Goal: Navigation & Orientation: Find specific page/section

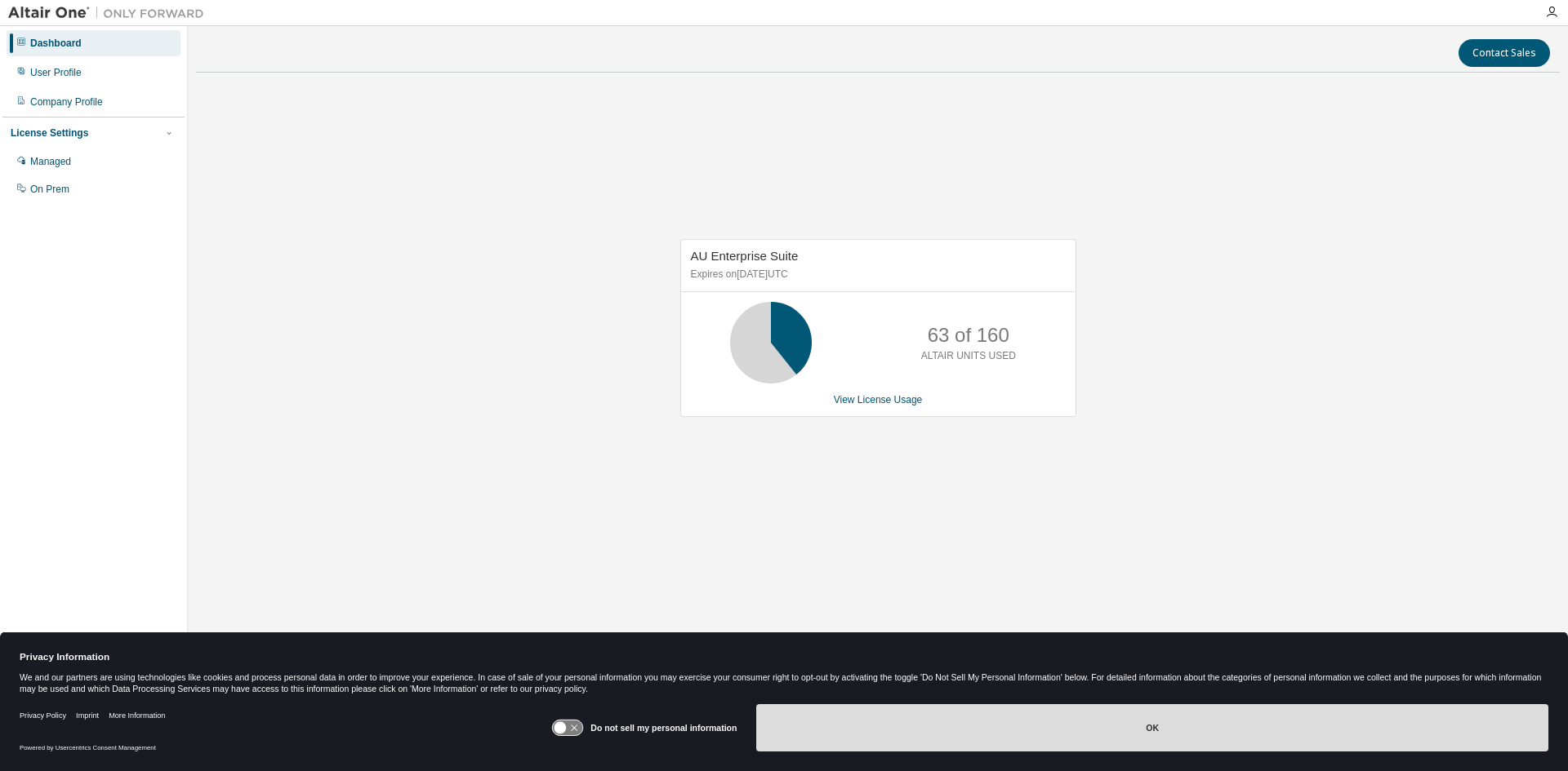
click at [991, 733] on button "OK" at bounding box center [1152, 728] width 792 height 48
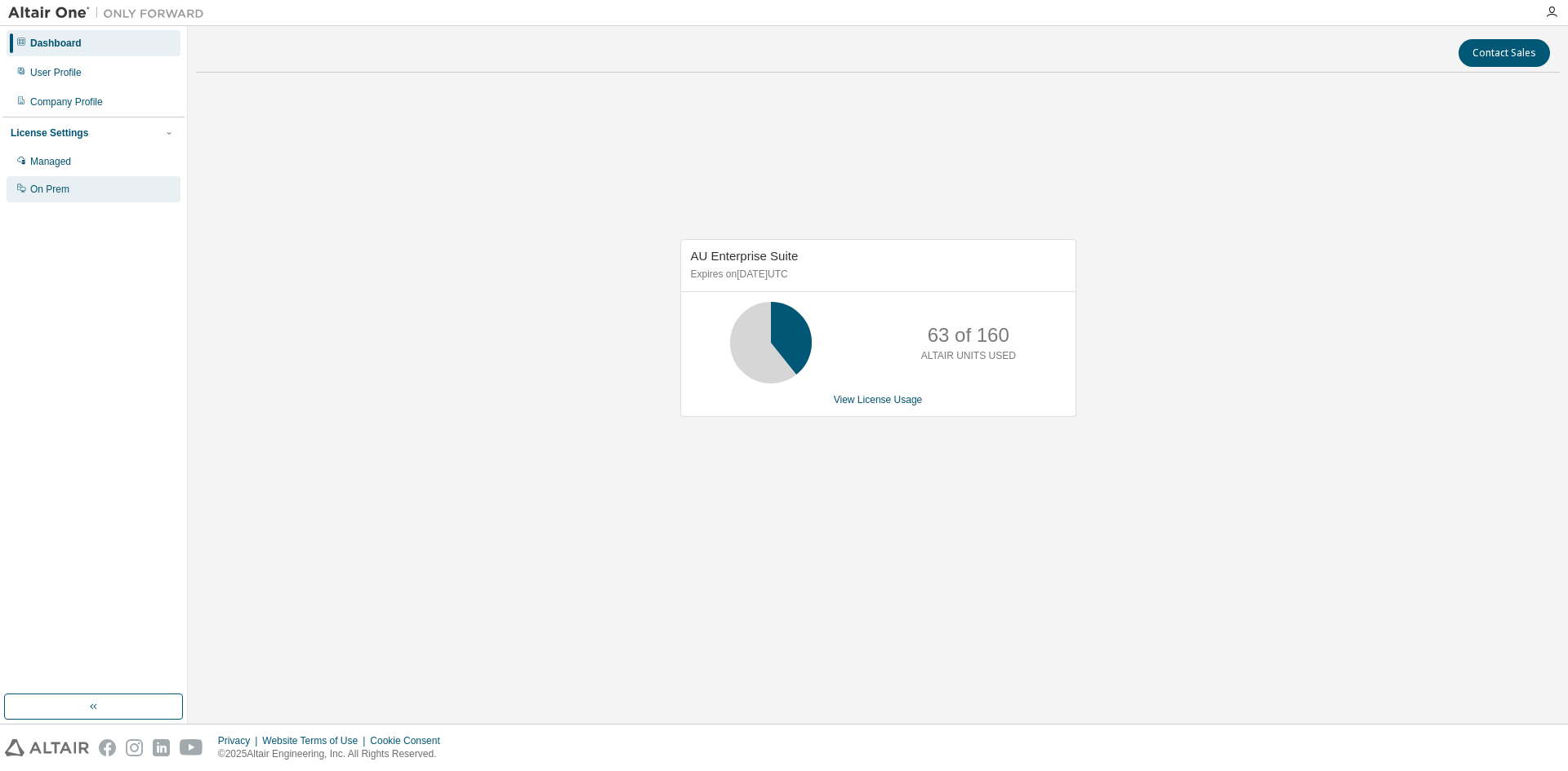
click at [70, 202] on div "On Prem" at bounding box center [93, 188] width 174 height 26
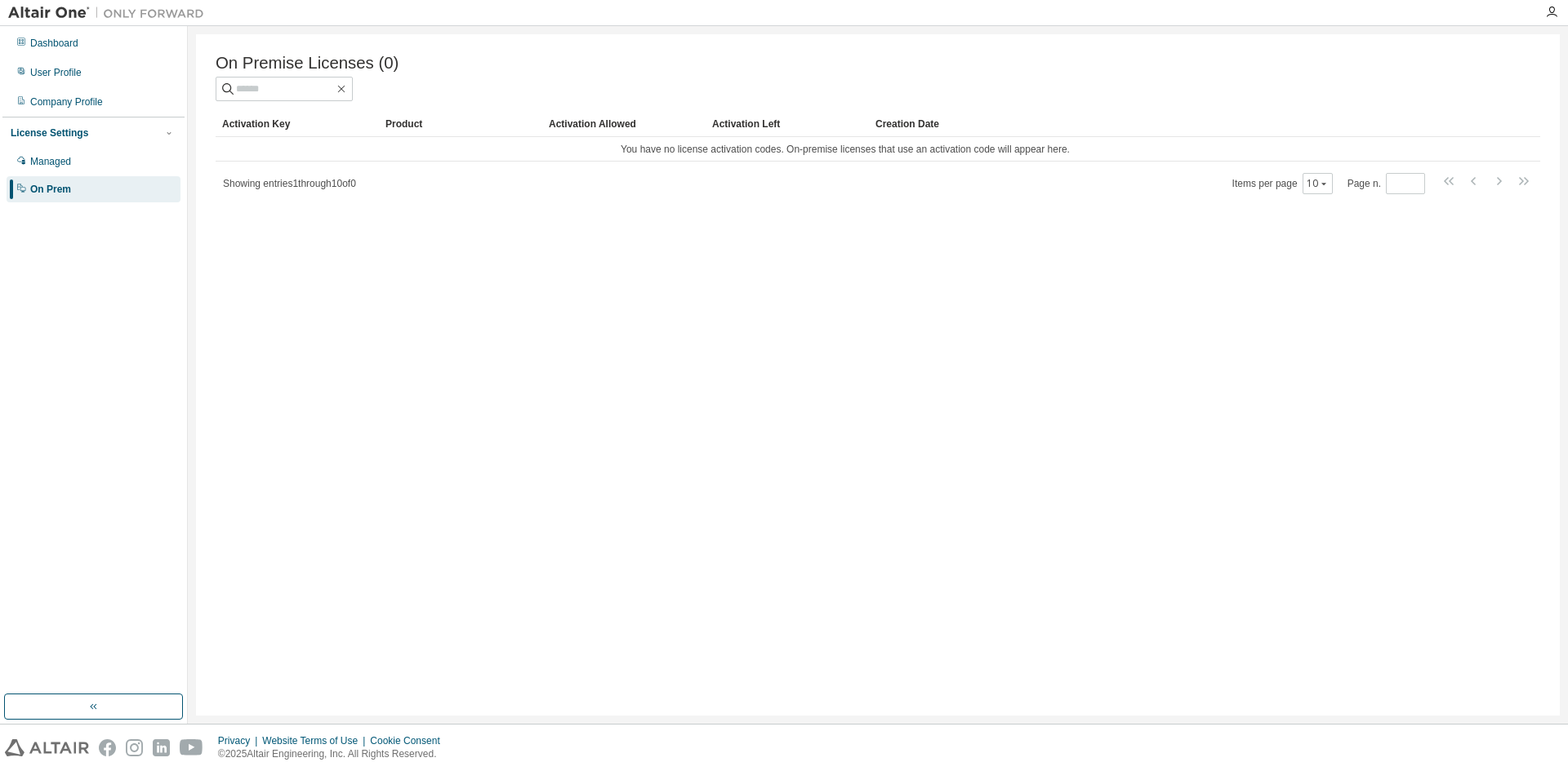
click at [43, 147] on div "License Settings Managed On Prem" at bounding box center [93, 161] width 182 height 87
click at [43, 162] on div "Managed" at bounding box center [50, 162] width 41 height 13
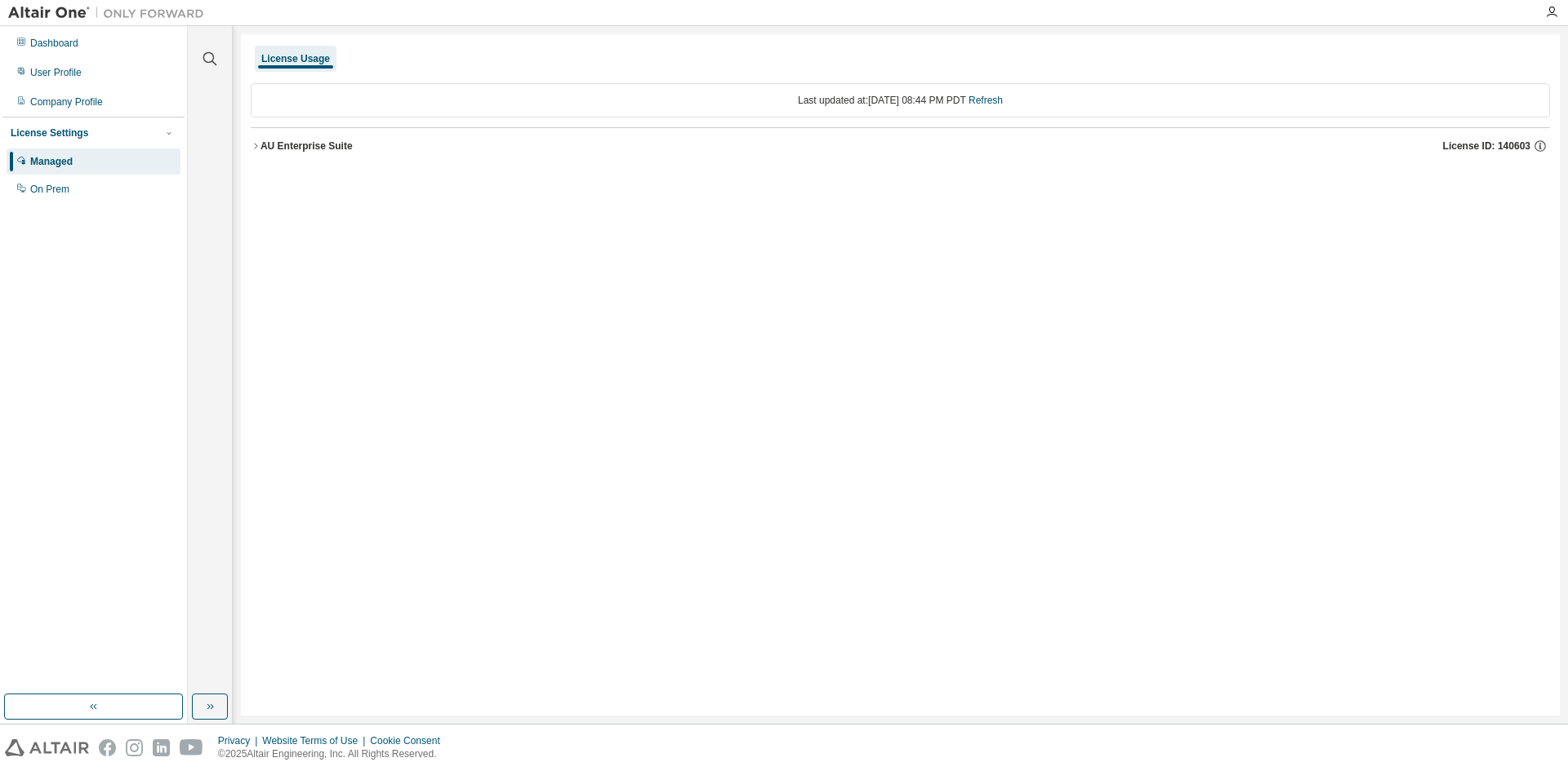
click at [293, 145] on div "AU Enterprise Suite" at bounding box center [306, 146] width 92 height 13
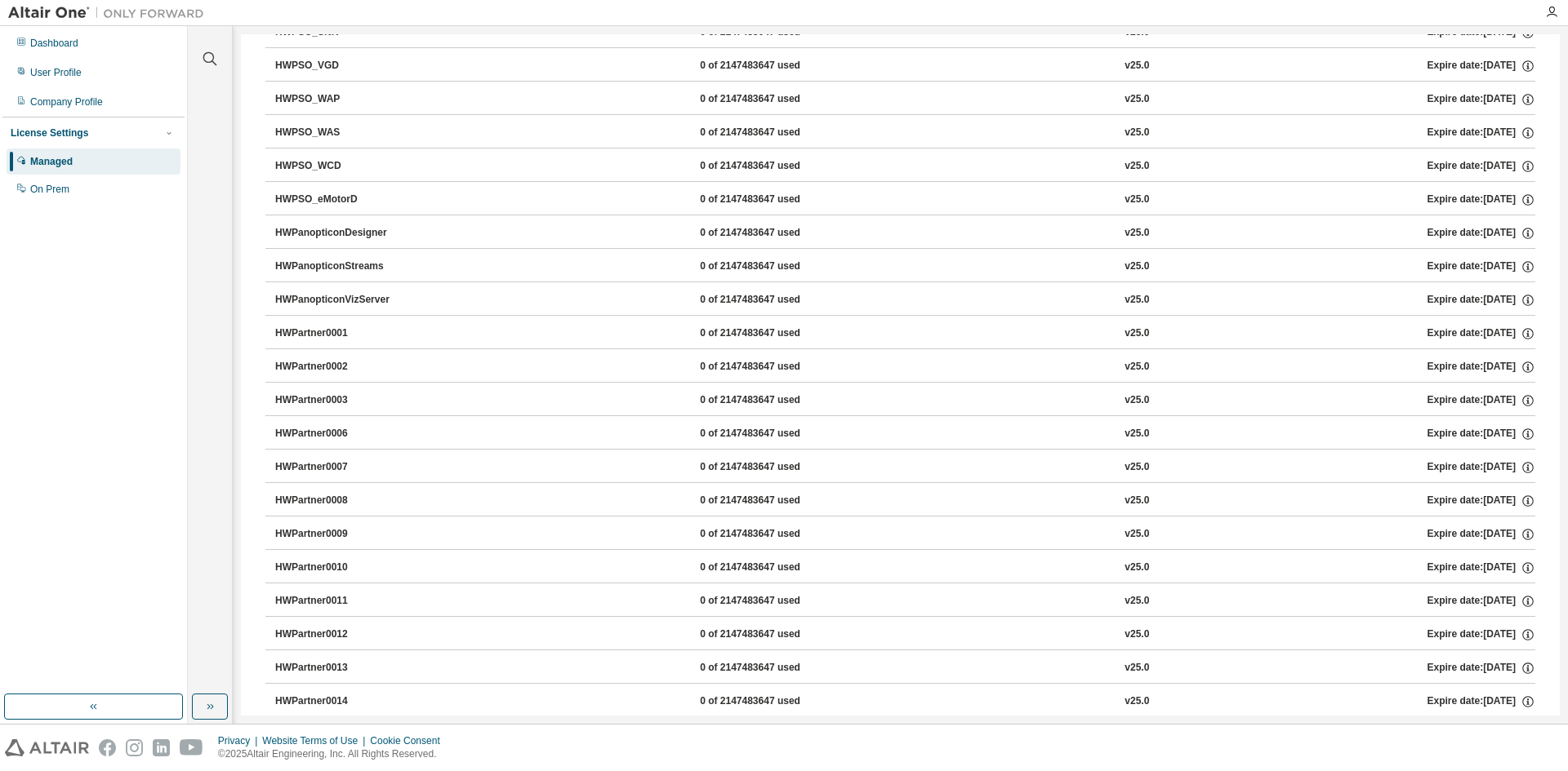
scroll to position [7428, 0]
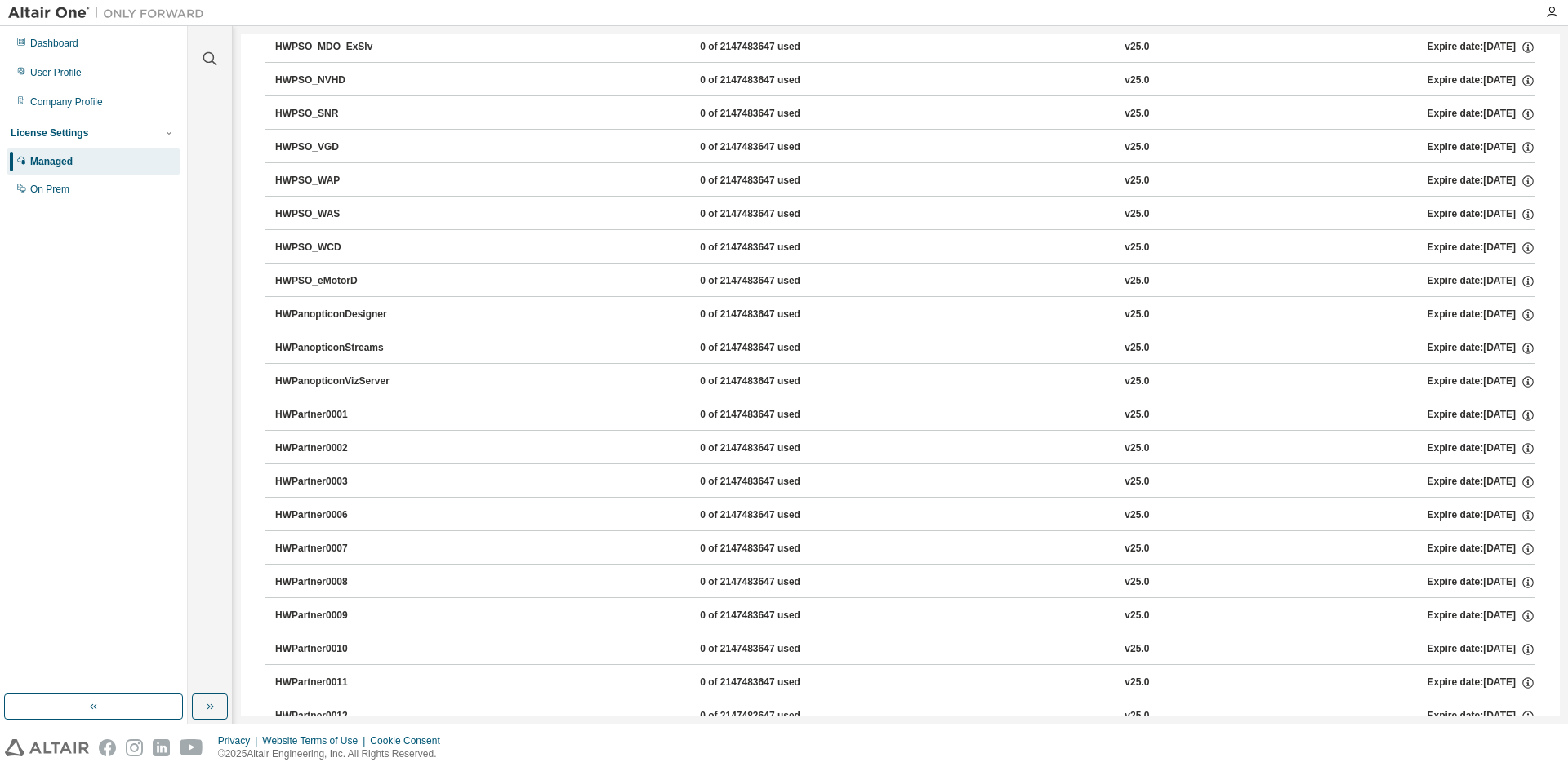
click at [300, 412] on div "HWPartner0001" at bounding box center [348, 414] width 147 height 14
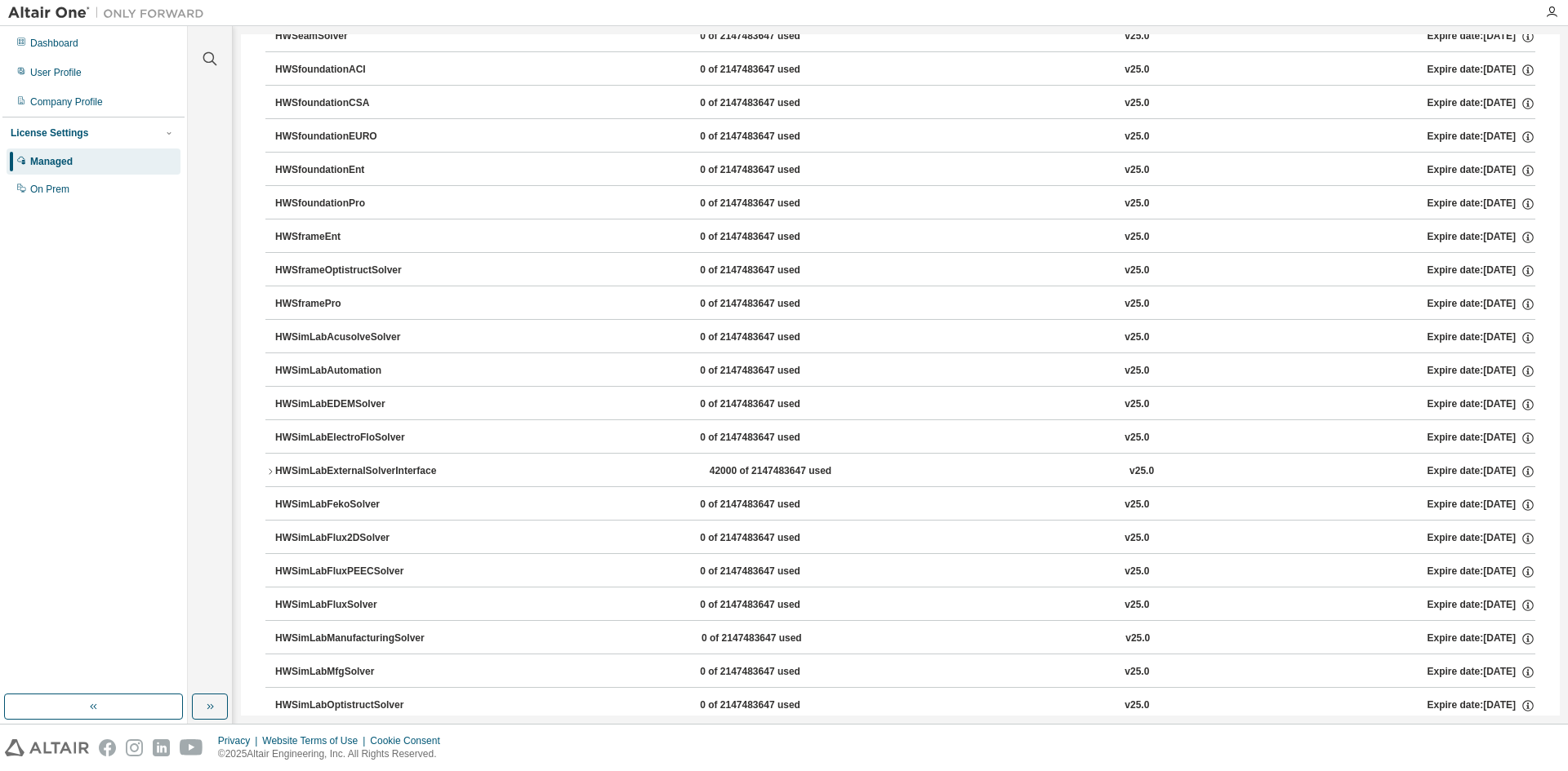
scroll to position [15891, 0]
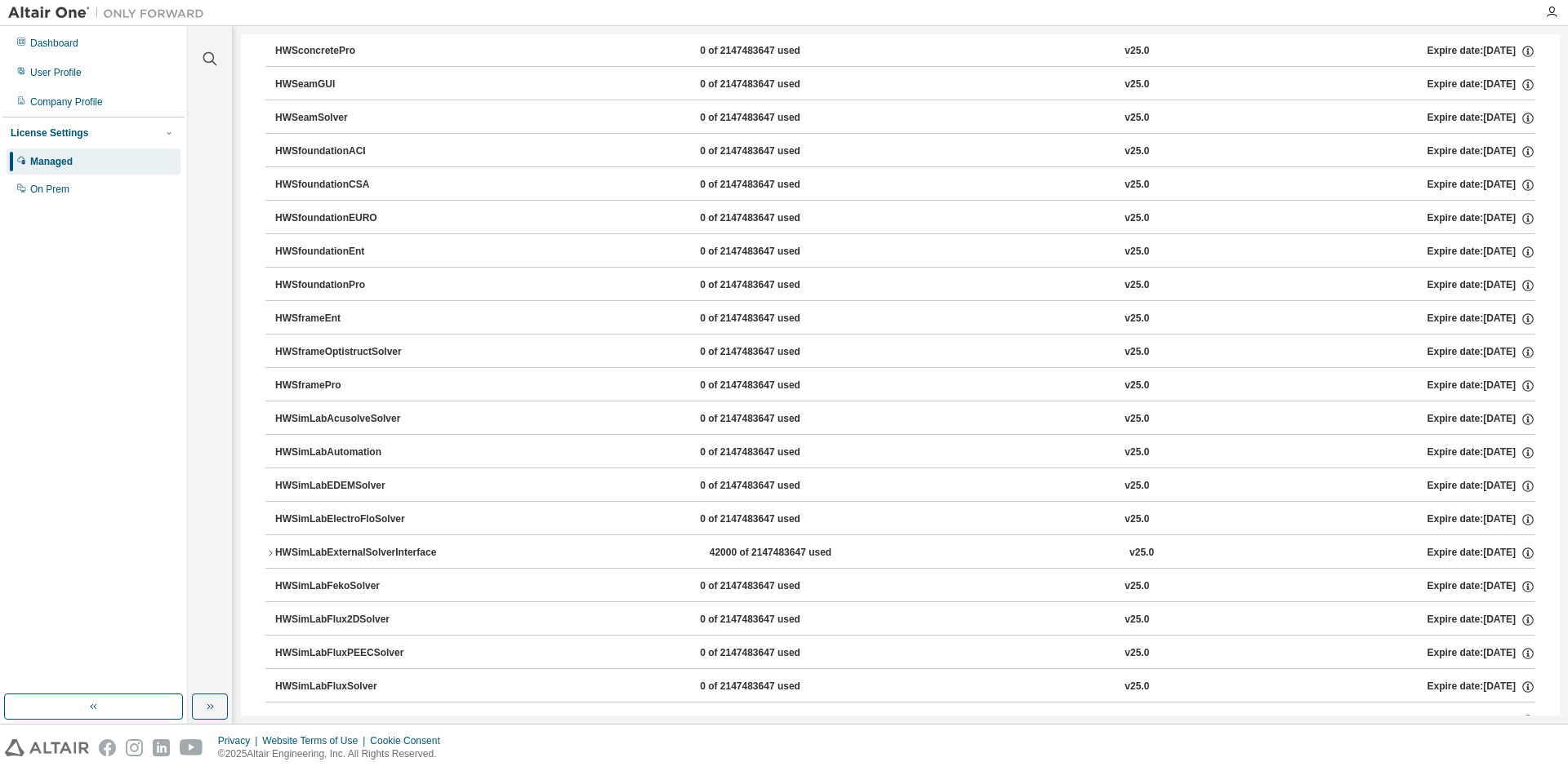
click at [271, 551] on icon "button" at bounding box center [270, 553] width 10 height 10
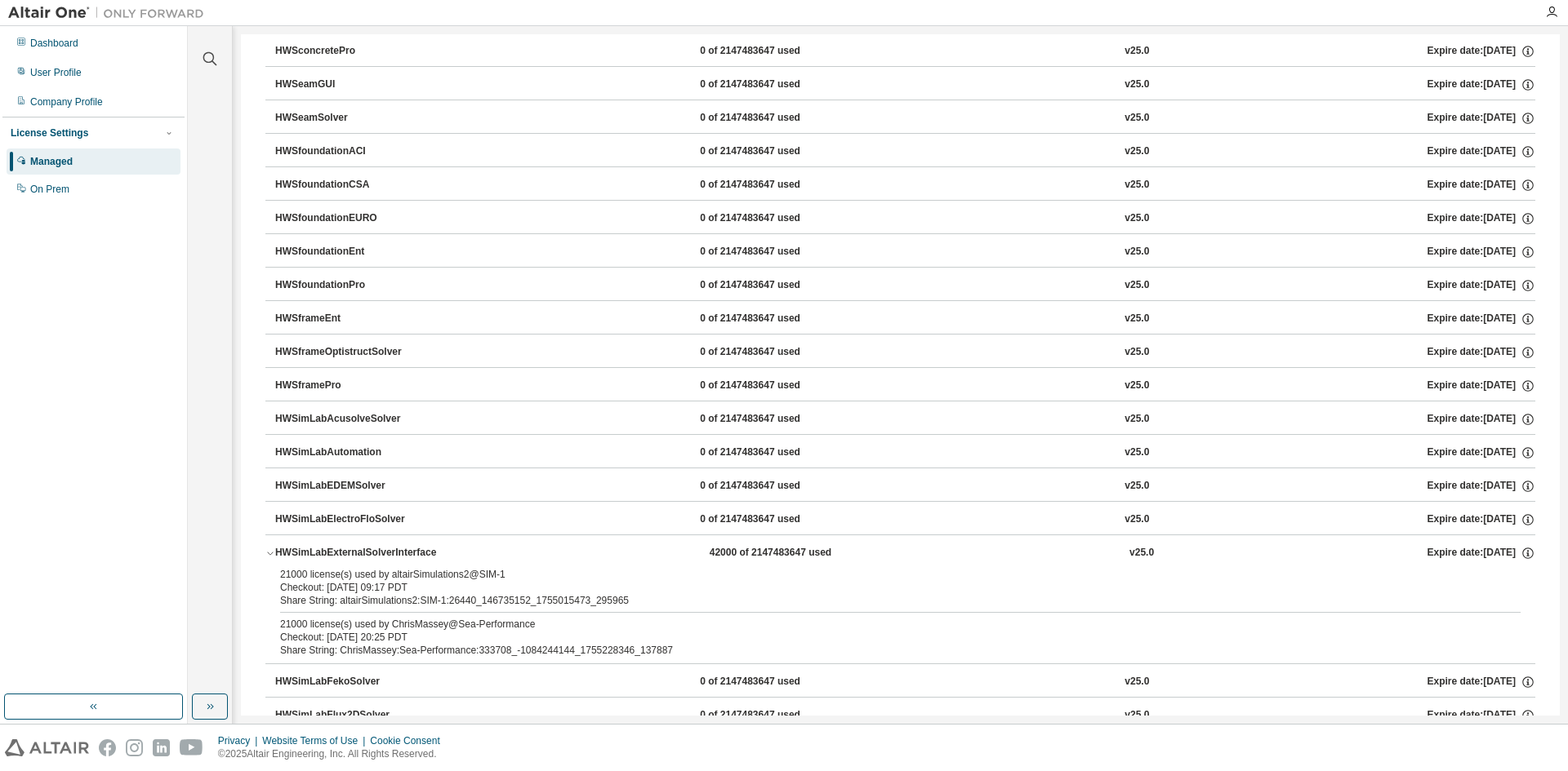
click at [271, 551] on icon "button" at bounding box center [270, 553] width 10 height 10
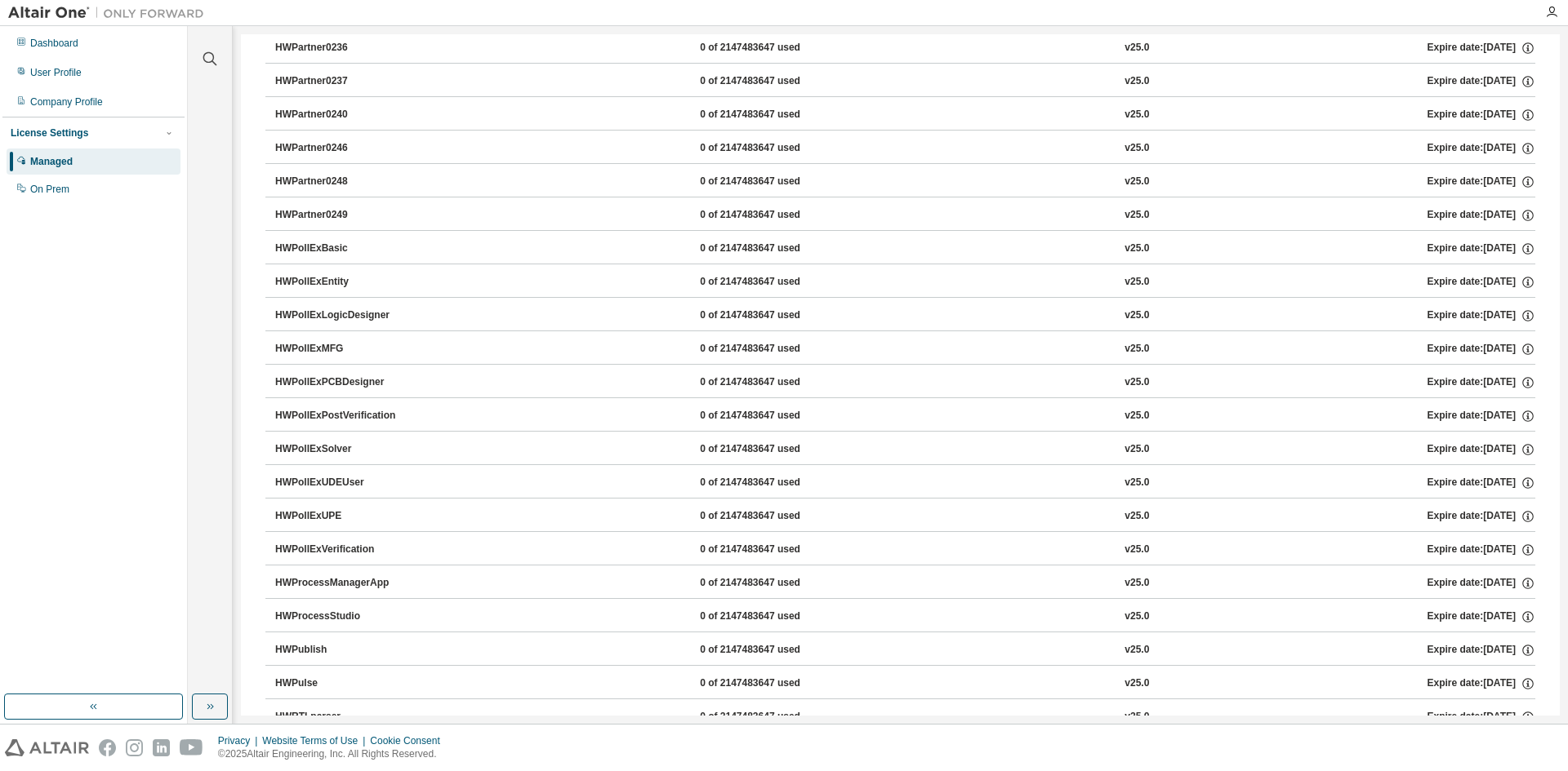
scroll to position [14177, 0]
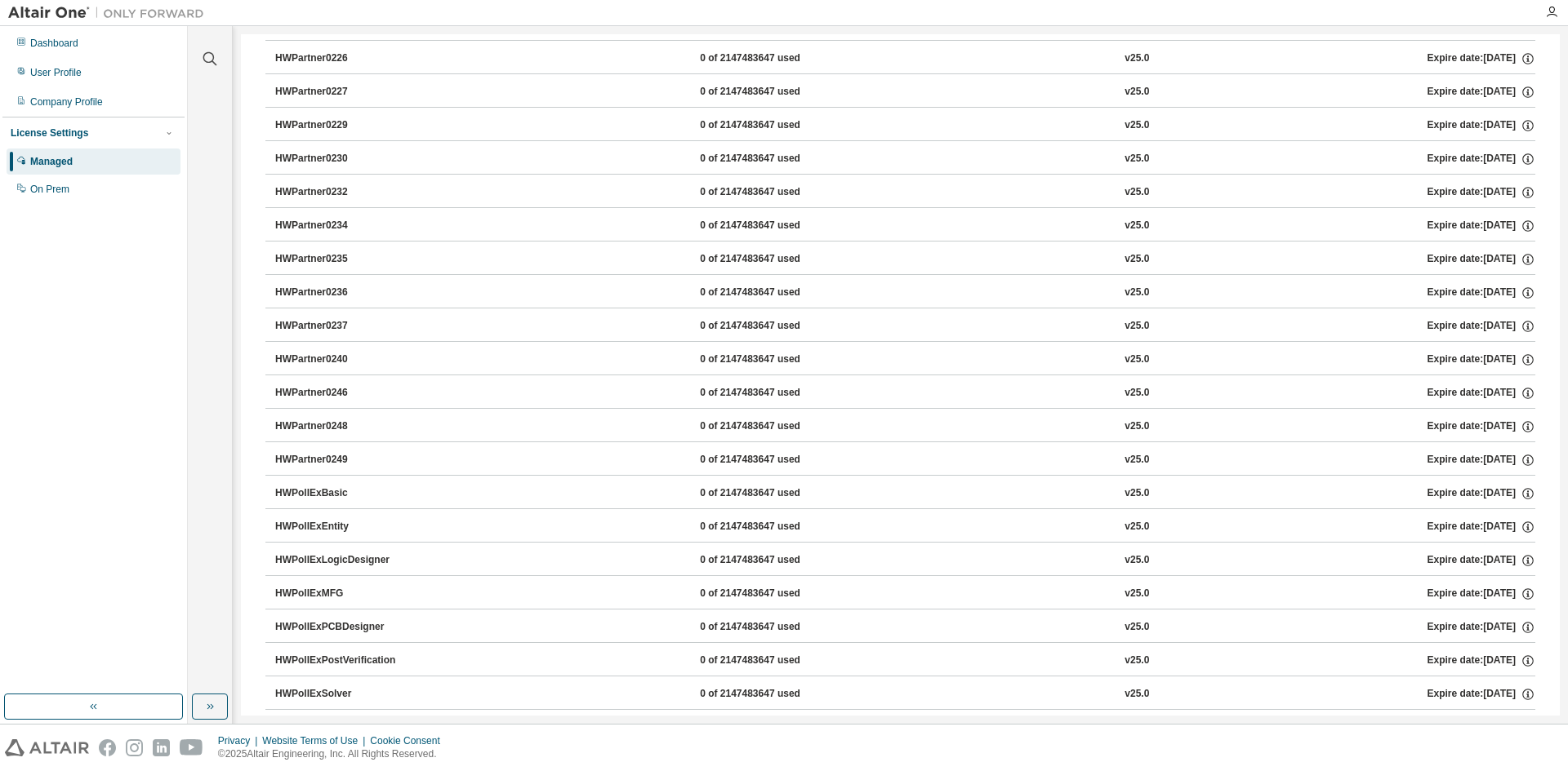
click at [338, 401] on button "HWPartner0246 0 of 2147483647 used v25.0 Expire date: [DATE]" at bounding box center [904, 394] width 1260 height 36
click at [344, 366] on div "HWPartner0240" at bounding box center [348, 359] width 147 height 14
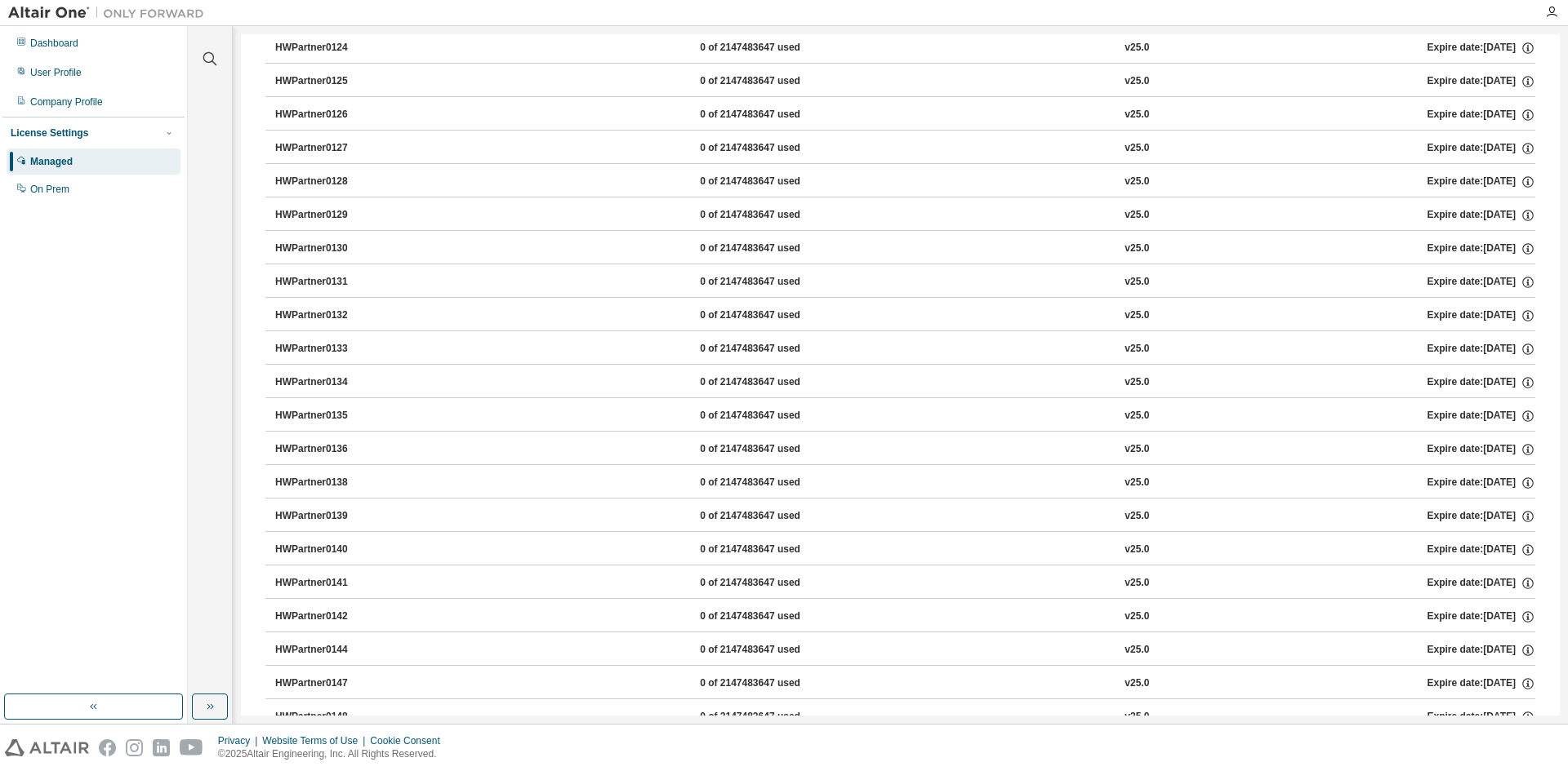
scroll to position [10994, 0]
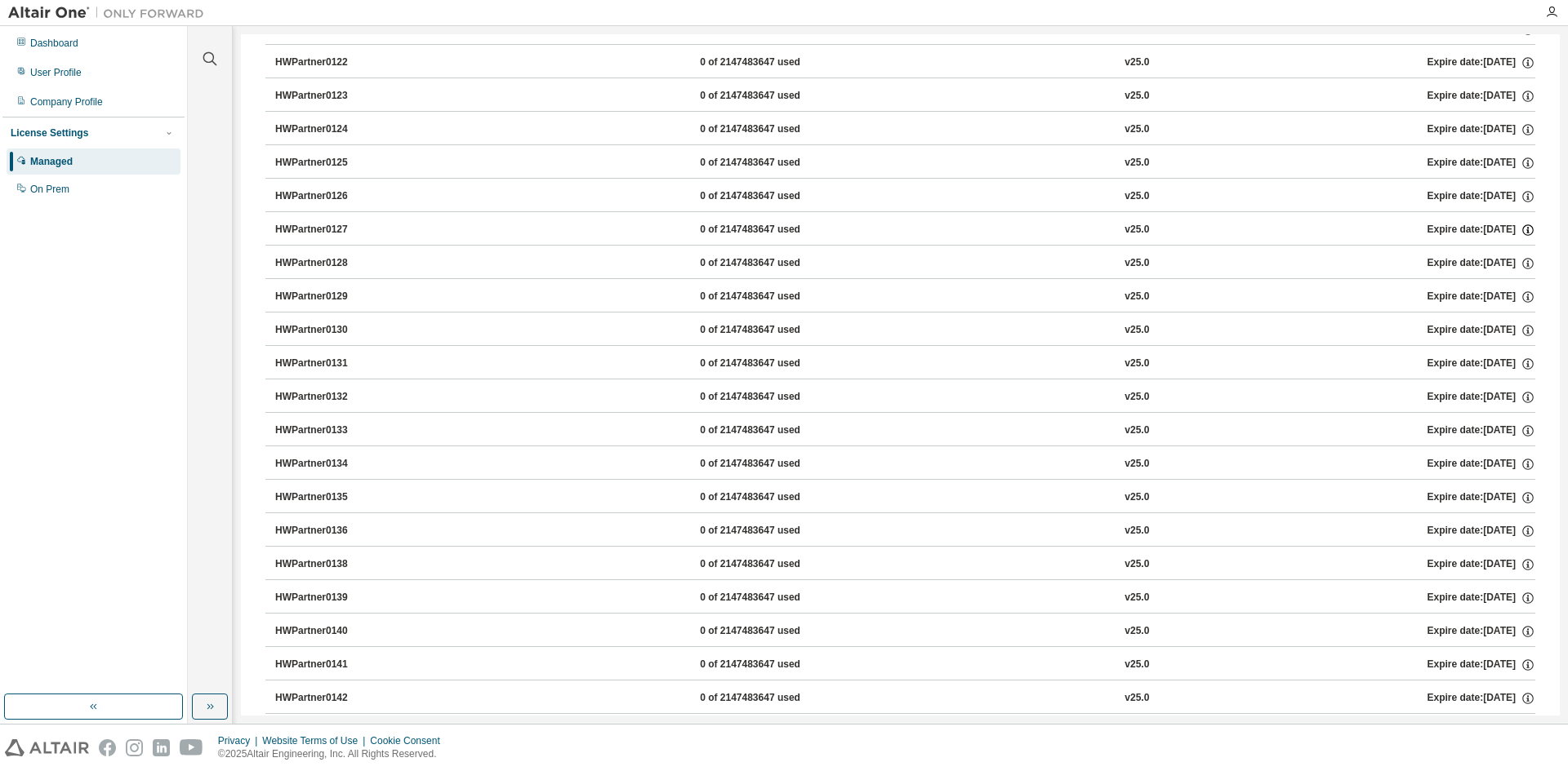
click at [1526, 234] on icon "button" at bounding box center [1527, 229] width 14 height 14
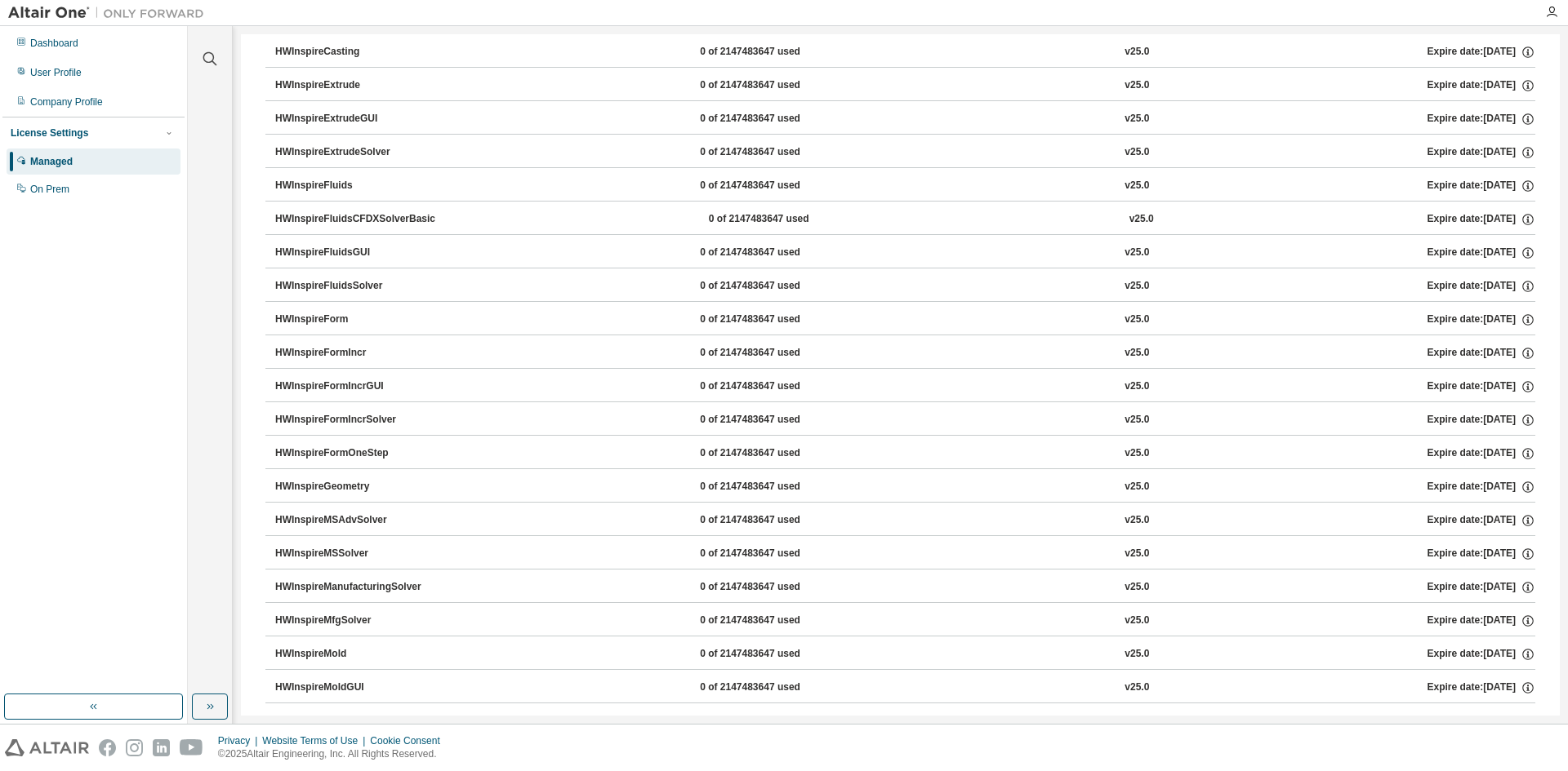
scroll to position [4627, 0]
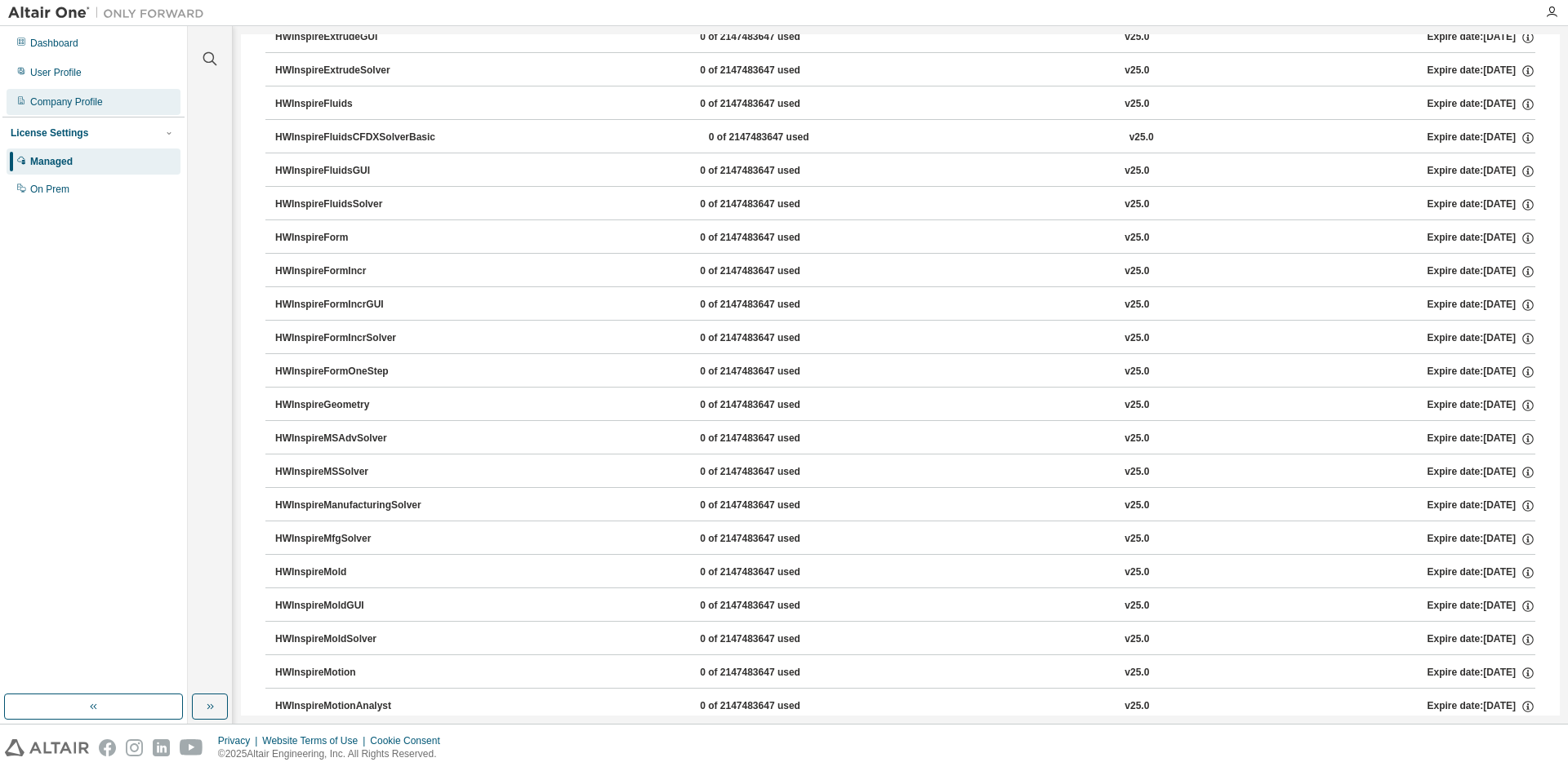
click at [82, 101] on div "Company Profile" at bounding box center [67, 102] width 72 height 13
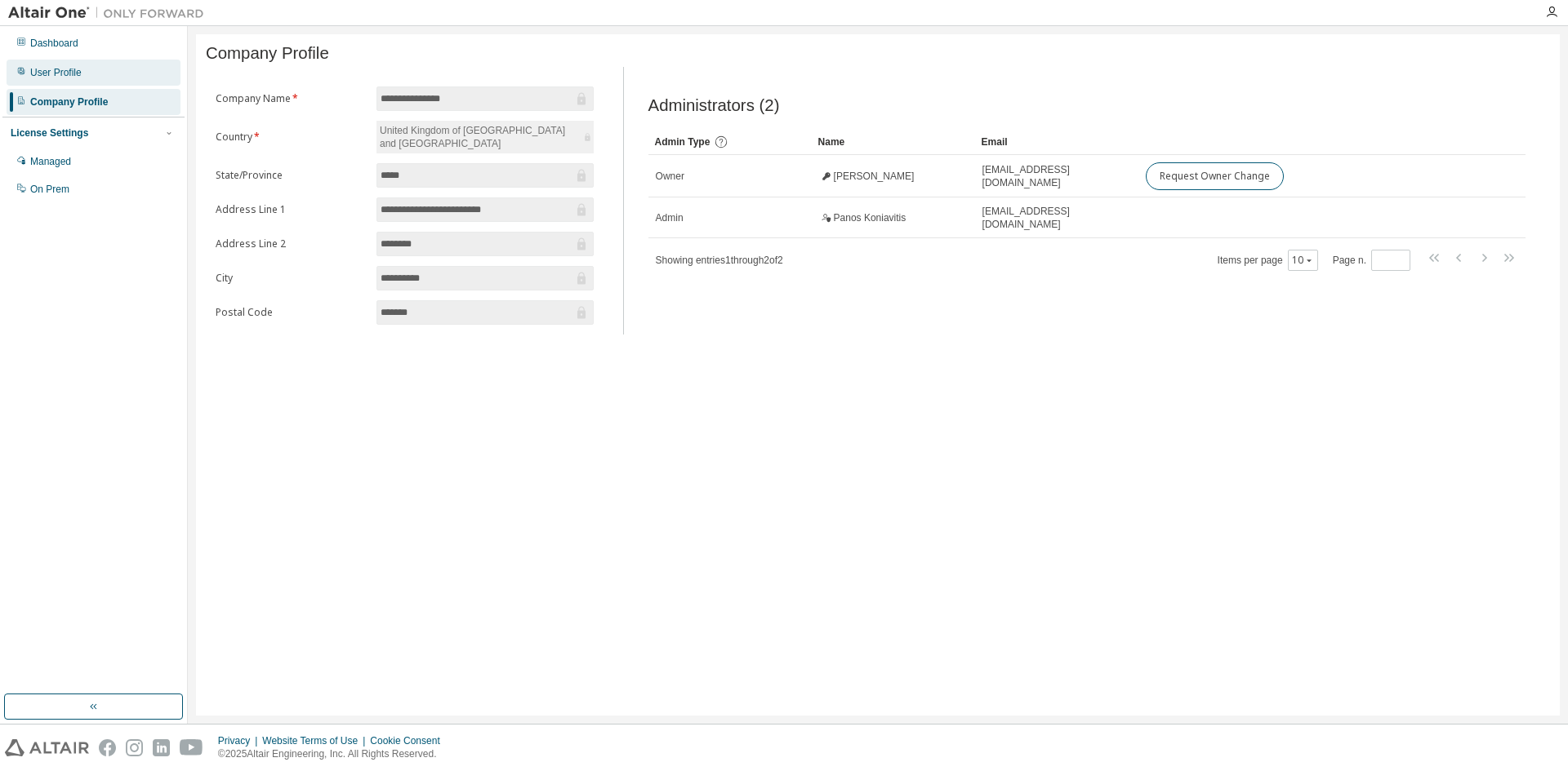
click at [68, 74] on div "User Profile" at bounding box center [56, 73] width 51 height 13
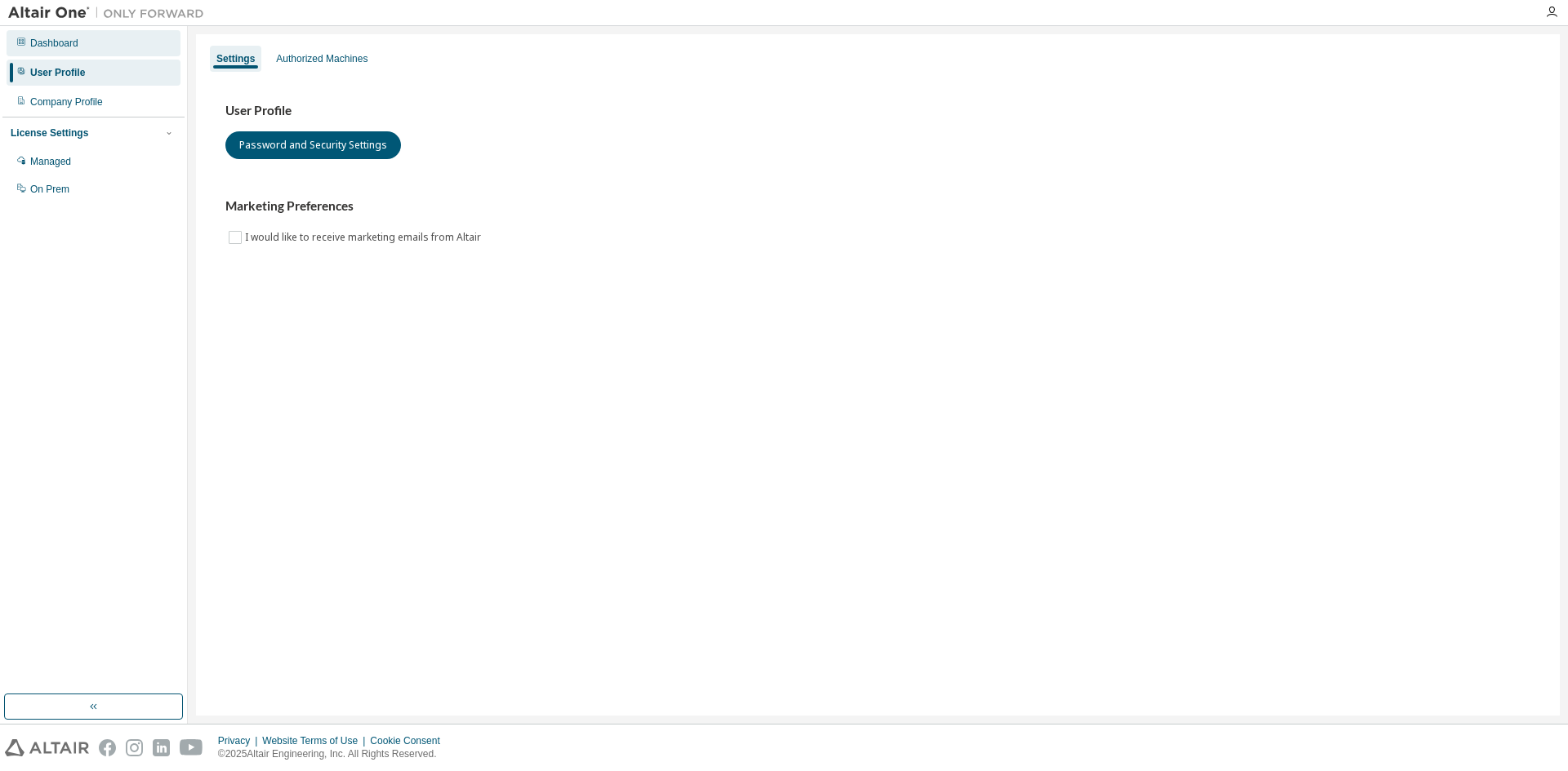
click at [99, 42] on div "Dashboard" at bounding box center [93, 43] width 174 height 26
